Goal: Check status: Check status

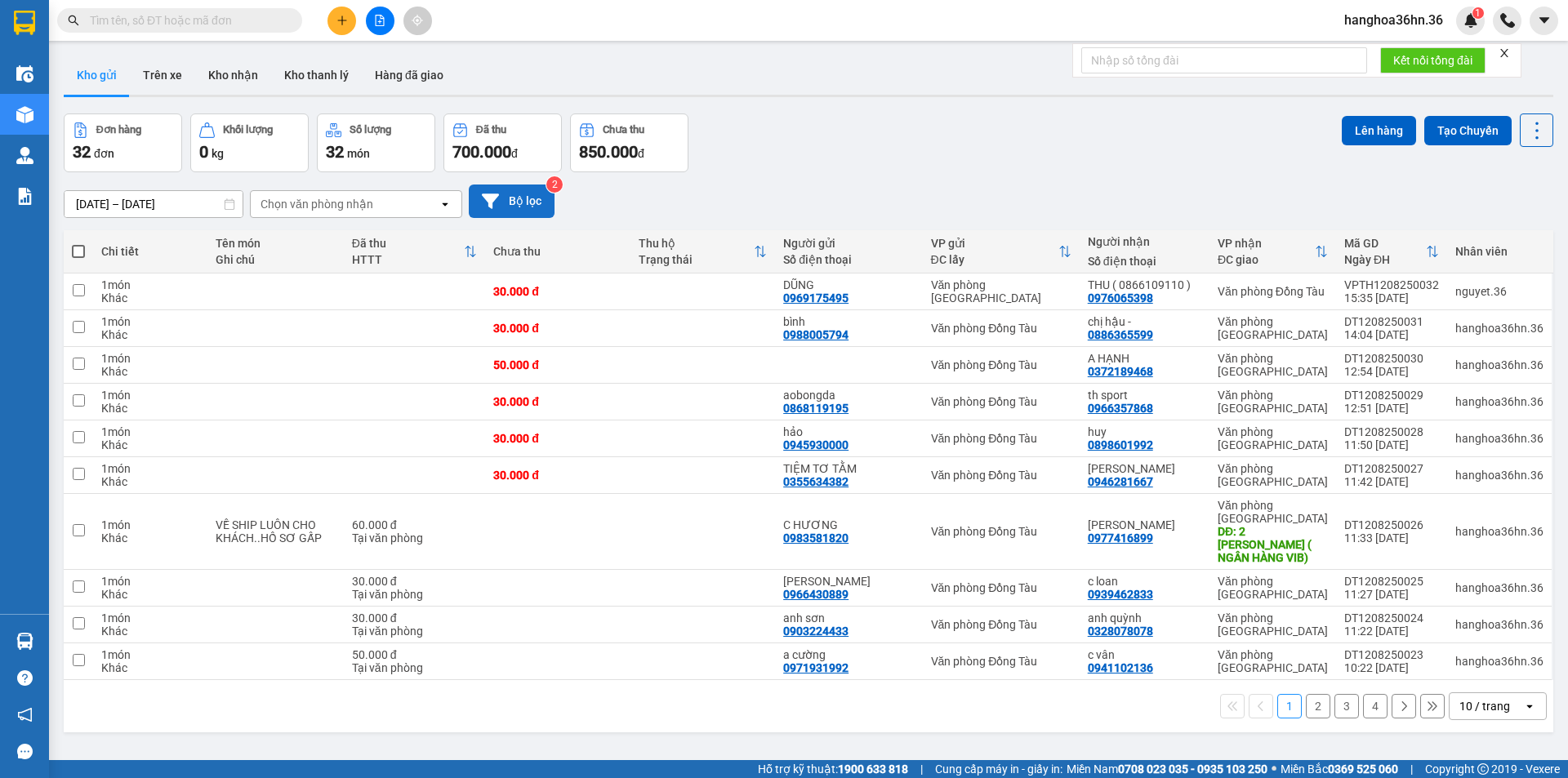
click at [500, 198] on button "Bộ lọc" at bounding box center [511, 201] width 86 height 34
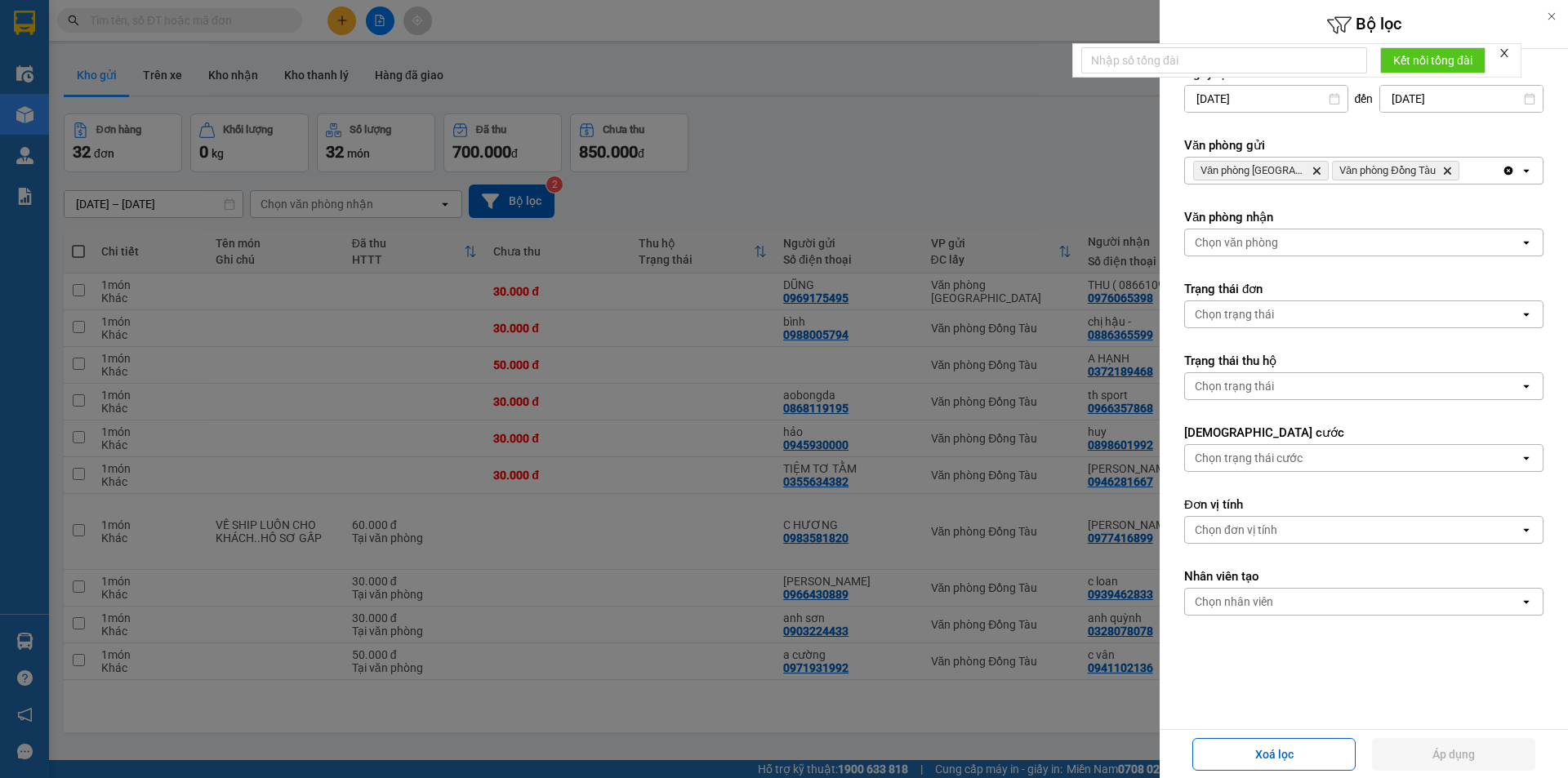
click at [1445, 172] on icon "Delete" at bounding box center [1447, 170] width 10 height 10
click at [1483, 749] on button "Áp dụng" at bounding box center [1454, 755] width 163 height 33
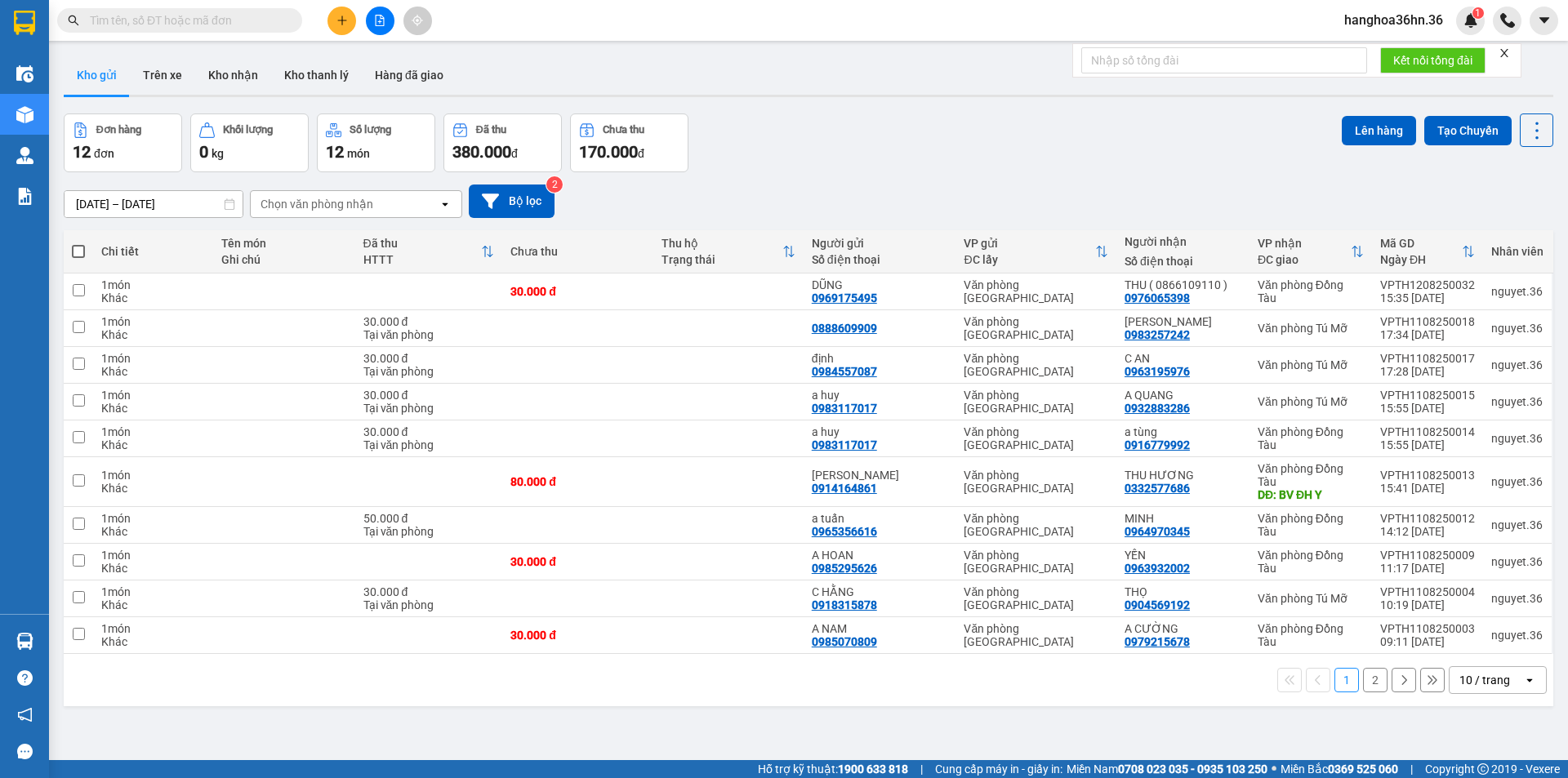
click at [203, 201] on input "[DATE] – [DATE]" at bounding box center [153, 204] width 178 height 26
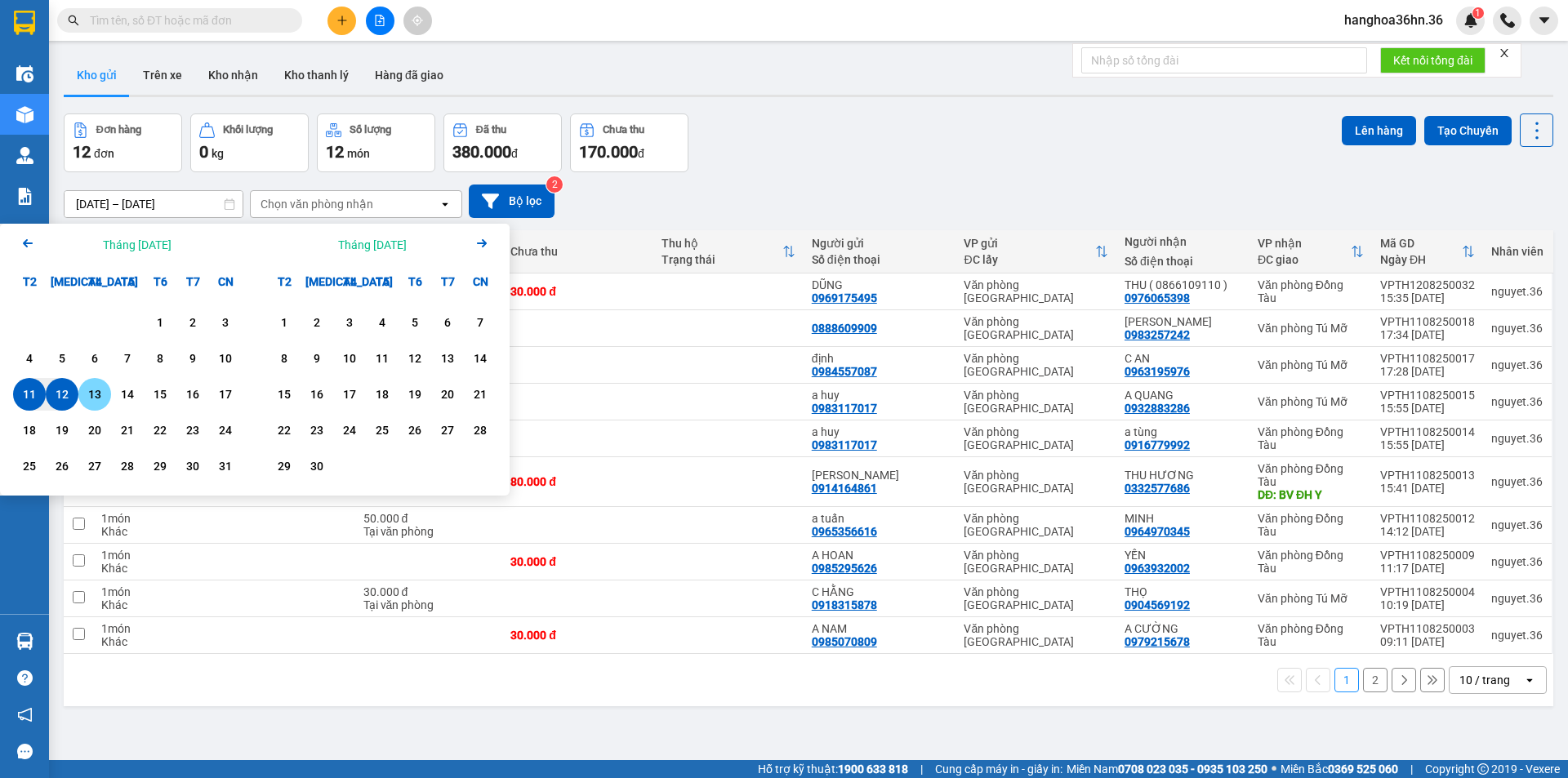
click at [101, 396] on div "13" at bounding box center [95, 394] width 23 height 20
click at [62, 393] on div "12" at bounding box center [62, 394] width 23 height 20
type input "[DATE] – [DATE]"
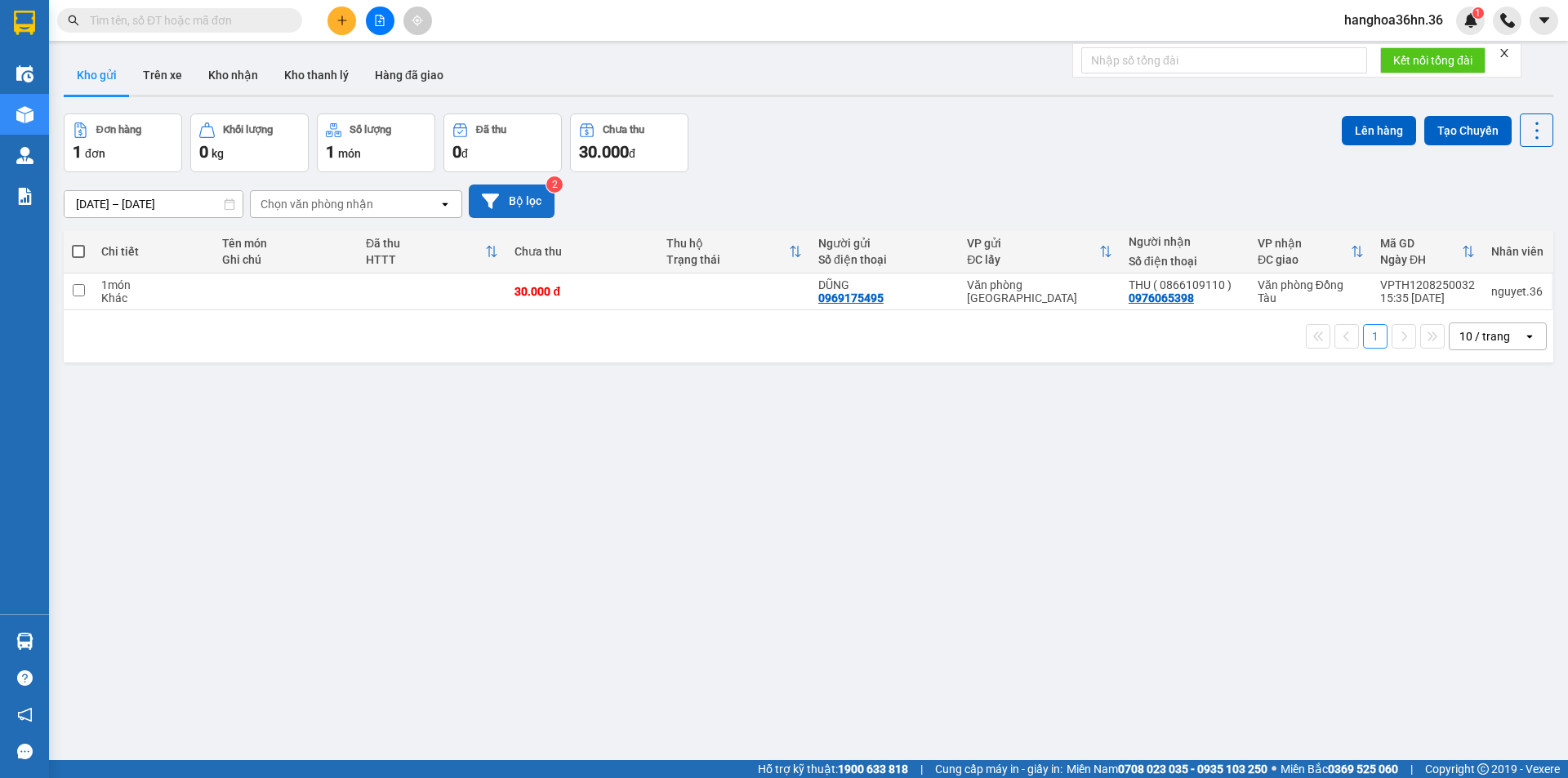
click at [506, 188] on button "Bộ lọc" at bounding box center [511, 201] width 86 height 34
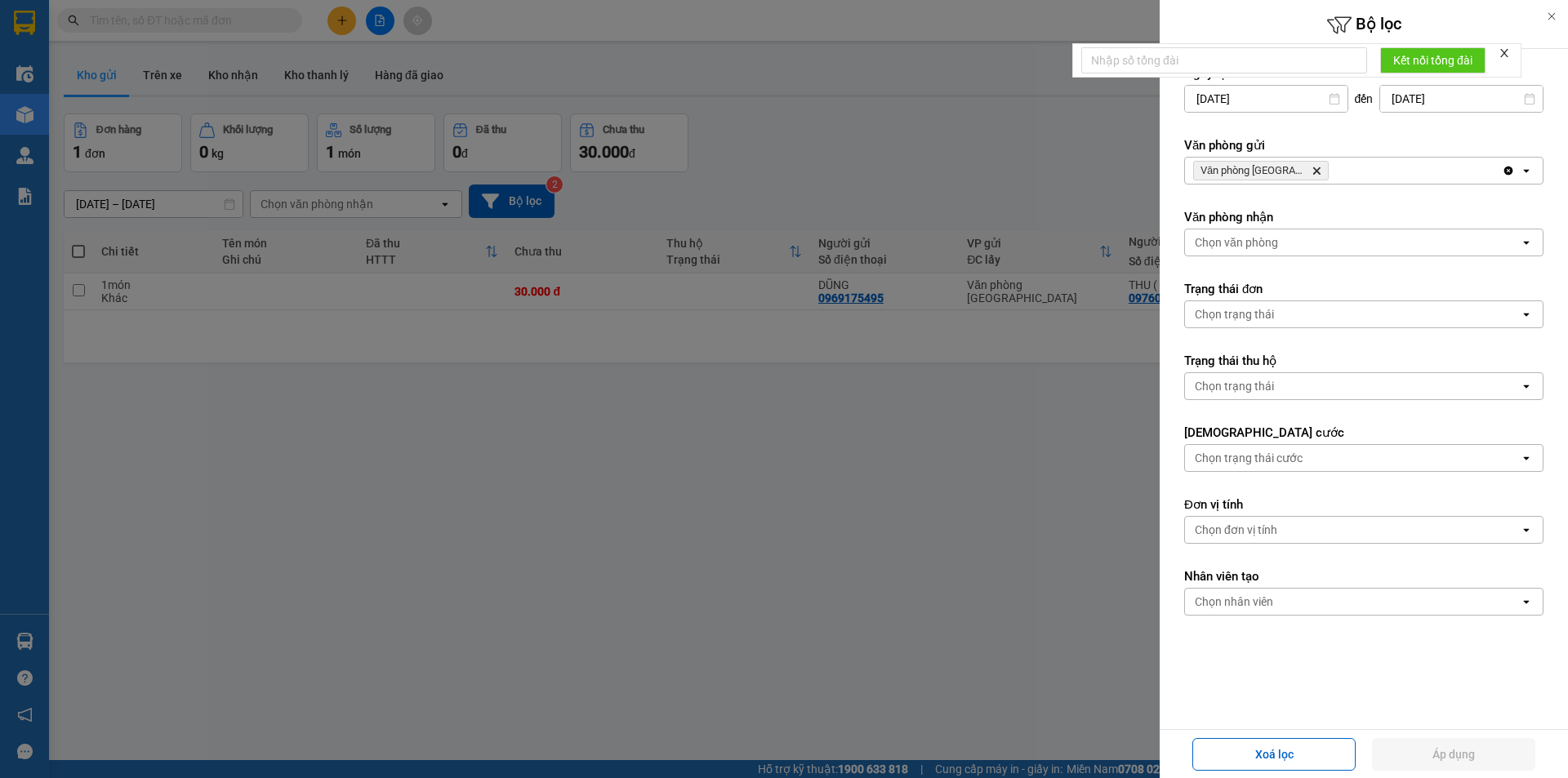
click at [1523, 170] on icon at bounding box center [1526, 172] width 6 height 3
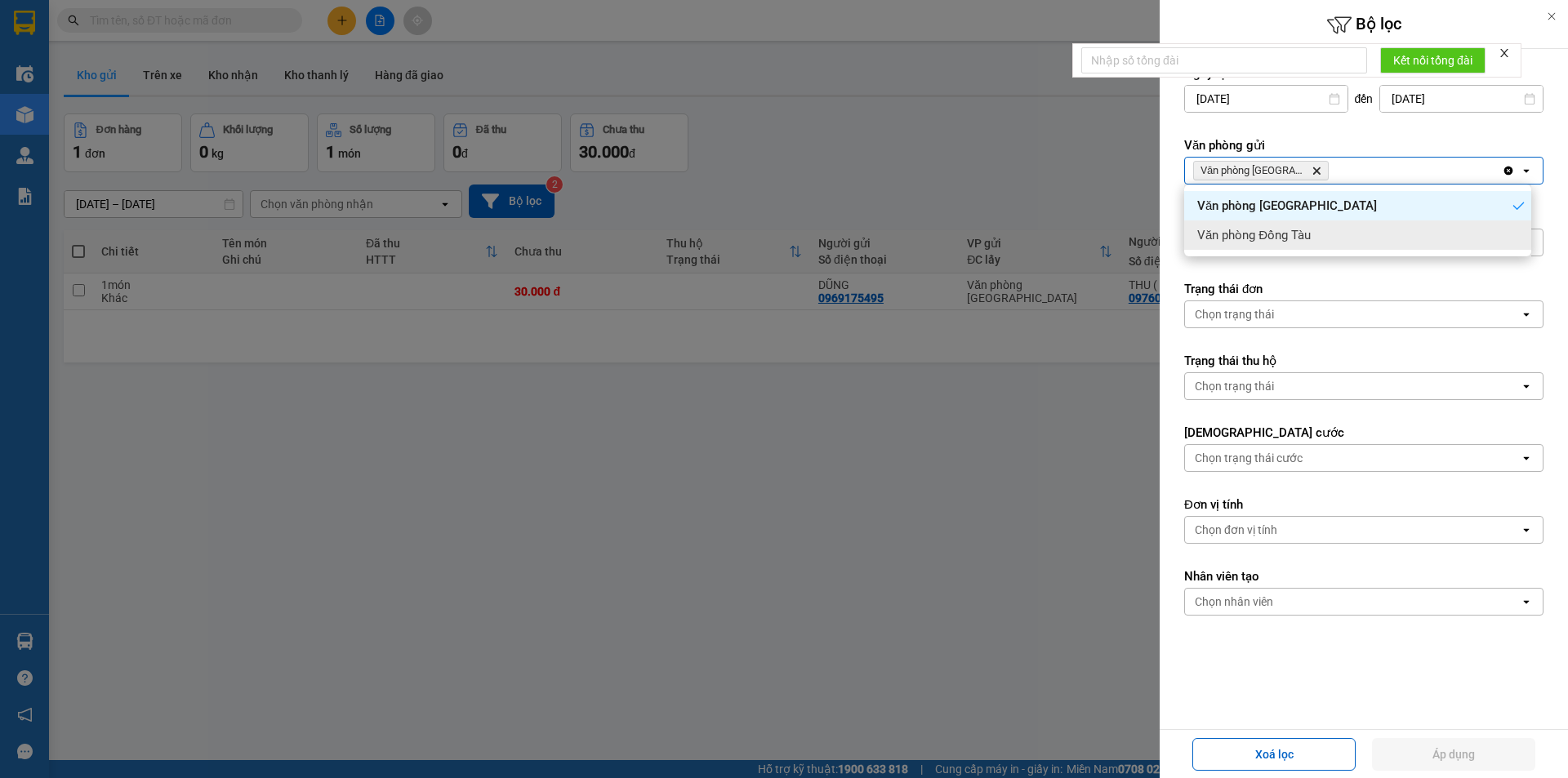
click at [1393, 226] on div "Văn phòng Đồng Tàu" at bounding box center [1357, 235] width 347 height 29
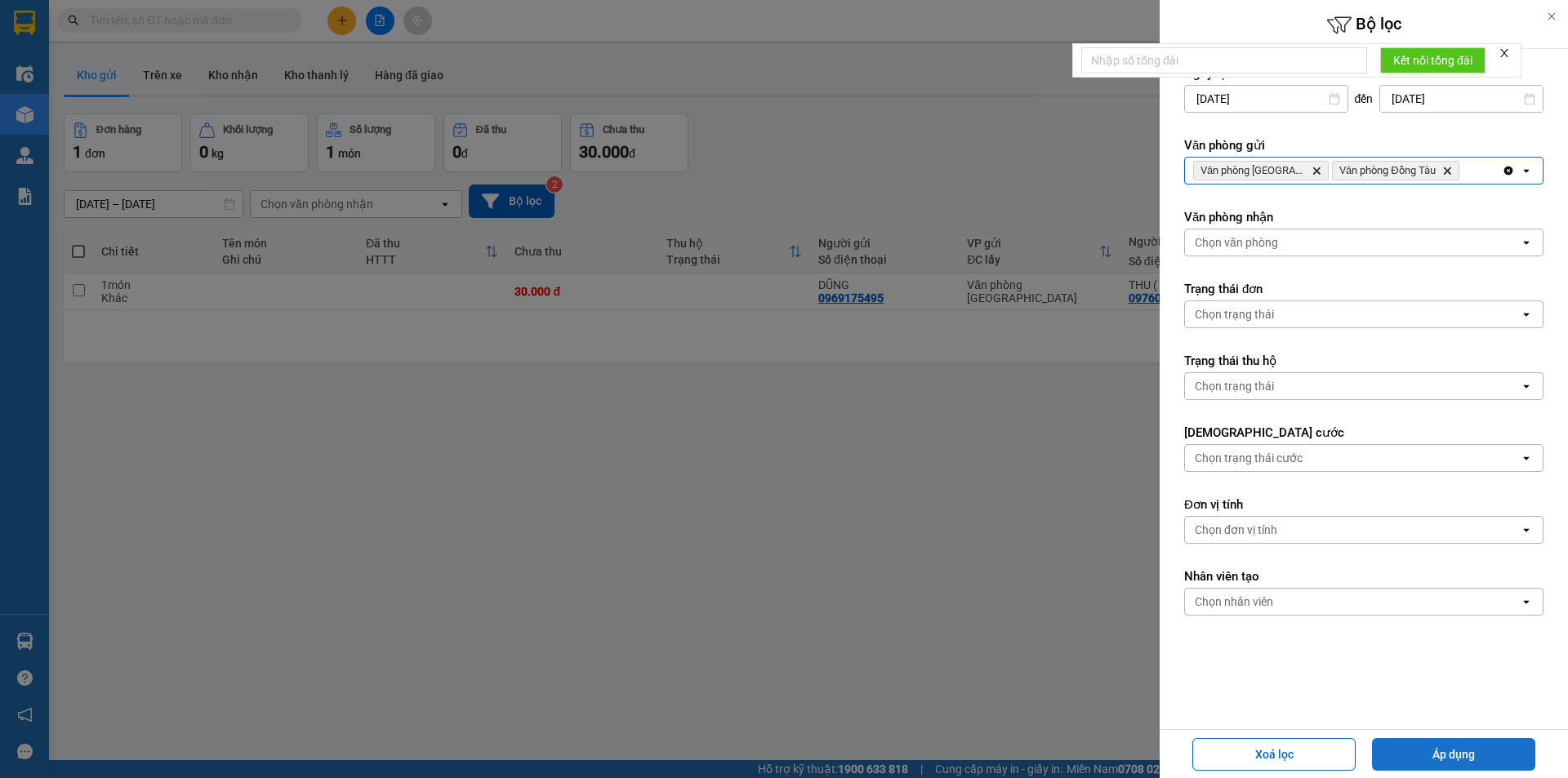
click at [1454, 745] on button "Áp dụng" at bounding box center [1454, 755] width 163 height 33
